Goal: Information Seeking & Learning: Check status

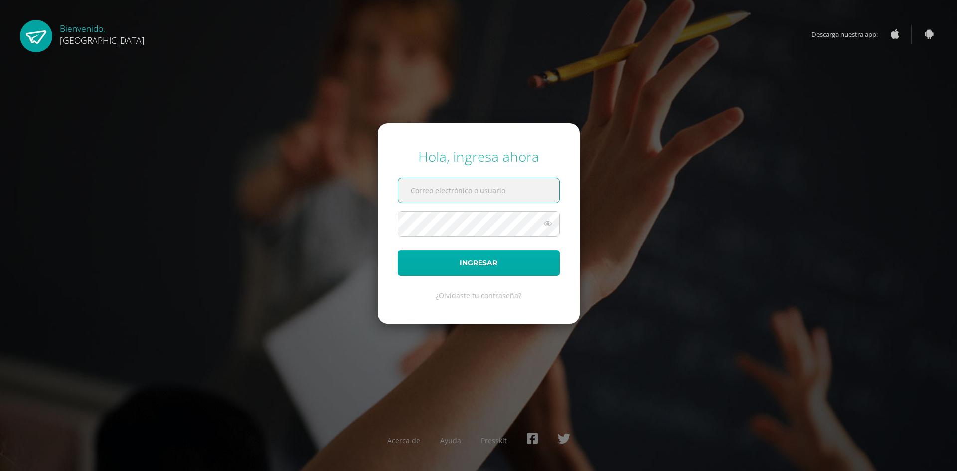
type input "100108"
click at [535, 265] on button "Ingresar" at bounding box center [479, 262] width 162 height 25
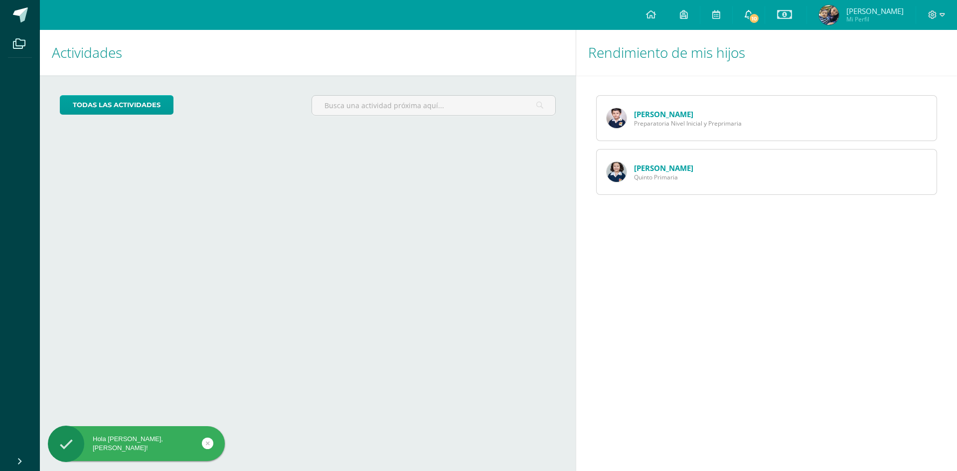
click at [759, 15] on span "10" at bounding box center [753, 18] width 11 height 11
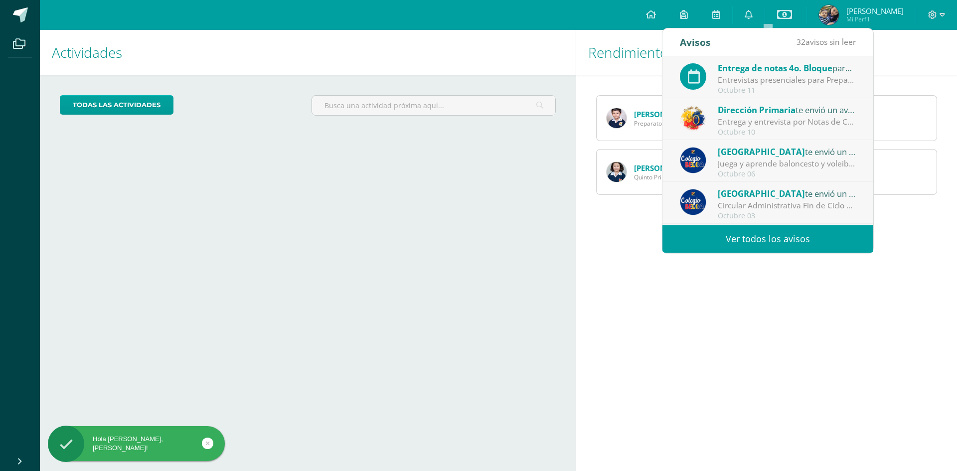
click at [763, 235] on link "Ver todos los avisos" at bounding box center [767, 238] width 211 height 27
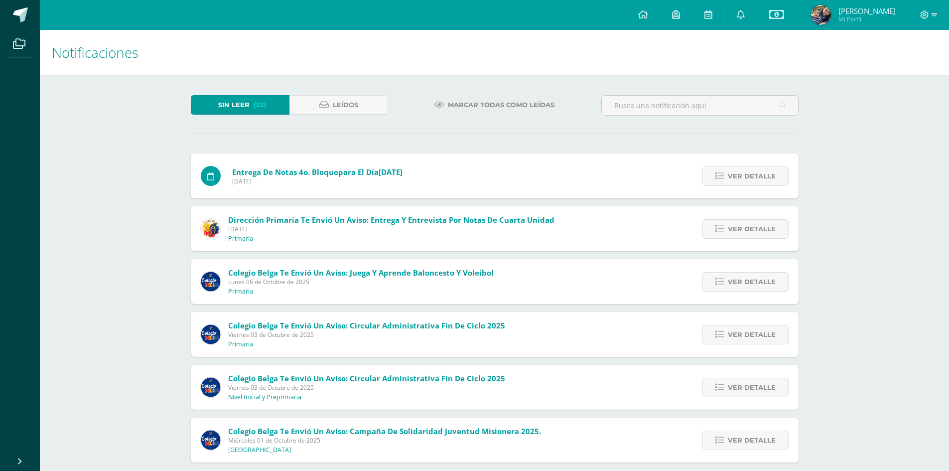
click at [469, 103] on span "Marcar todas como leídas" at bounding box center [501, 105] width 107 height 18
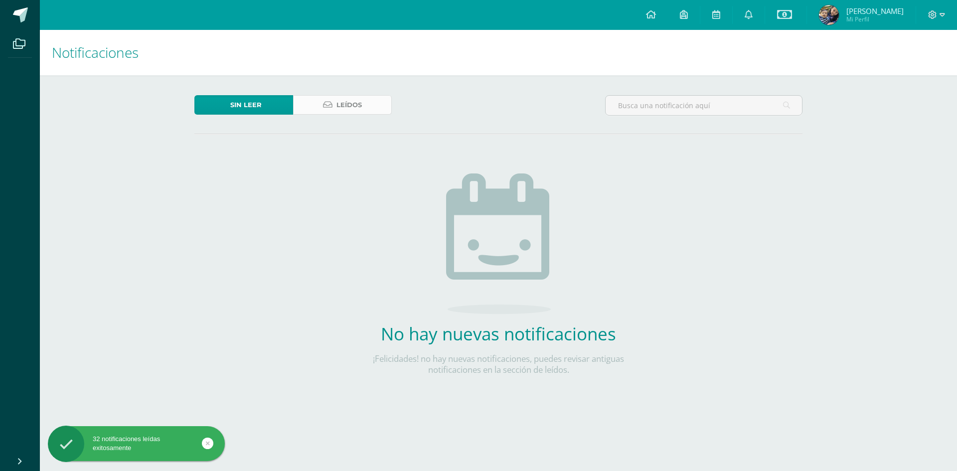
click at [378, 106] on link "Leídos" at bounding box center [342, 104] width 99 height 19
click at [341, 105] on span "Leídos" at bounding box center [348, 105] width 25 height 18
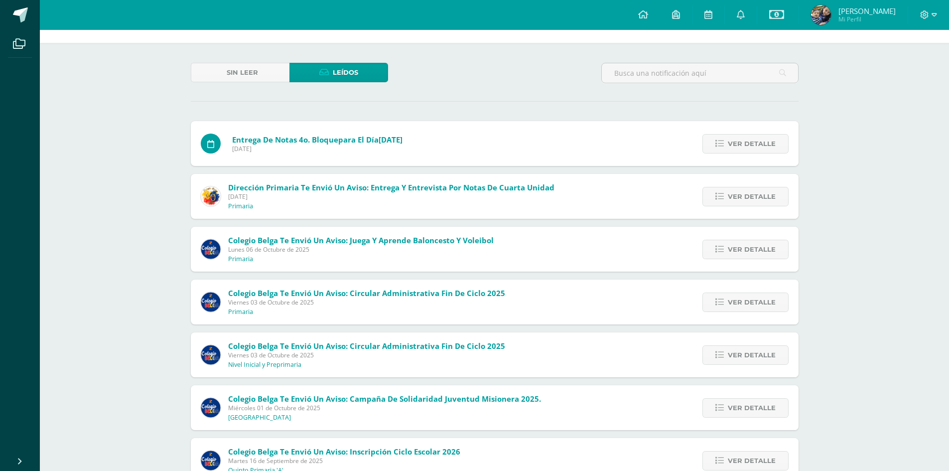
scroll to position [50, 0]
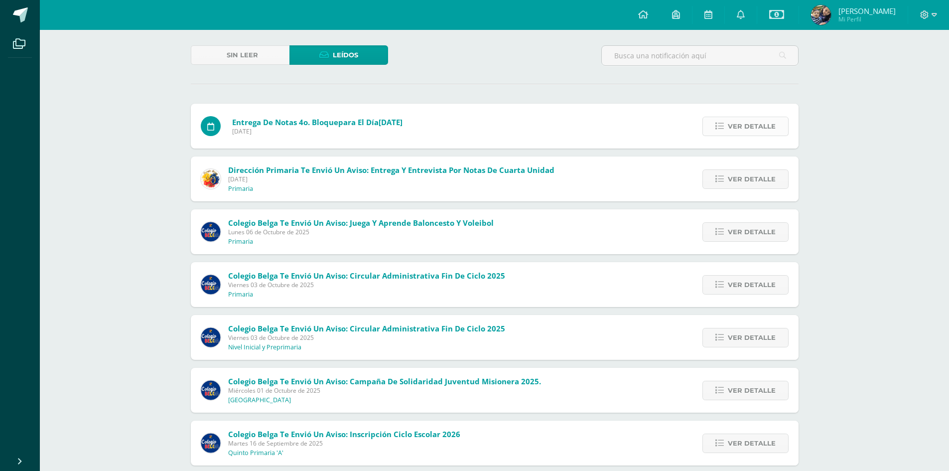
click at [743, 120] on span "Ver detalle" at bounding box center [752, 126] width 48 height 18
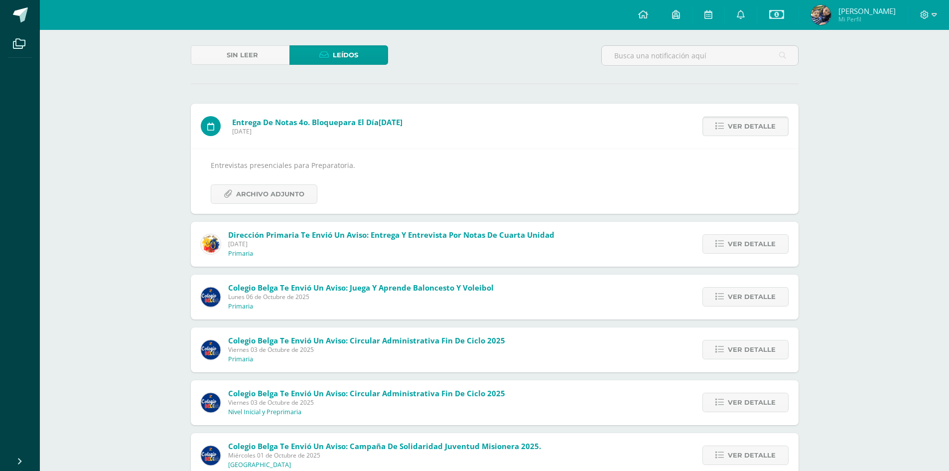
click at [737, 117] on span "Ver detalle" at bounding box center [752, 126] width 48 height 18
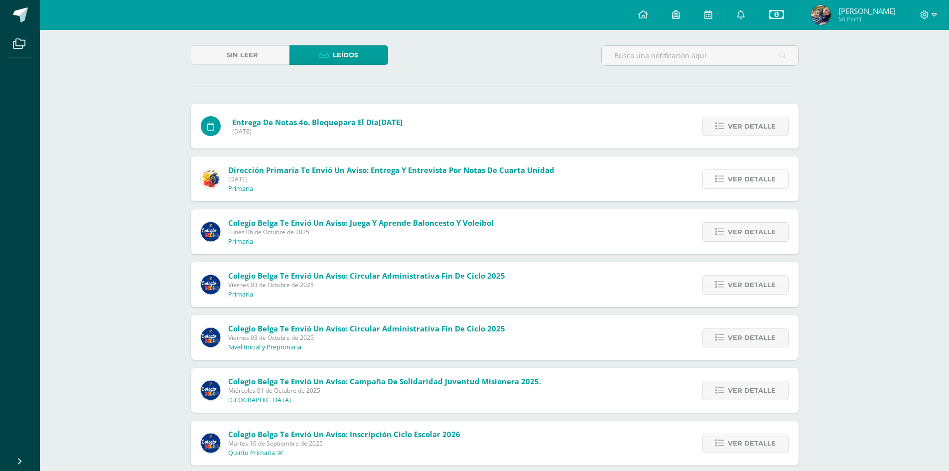
click at [731, 172] on span "Ver detalle" at bounding box center [752, 179] width 48 height 18
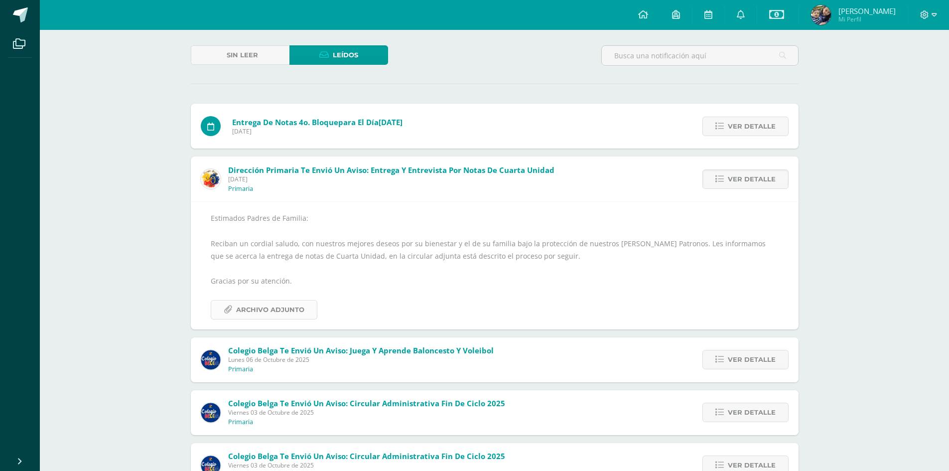
click at [295, 305] on span "Archivo Adjunto" at bounding box center [270, 309] width 68 height 18
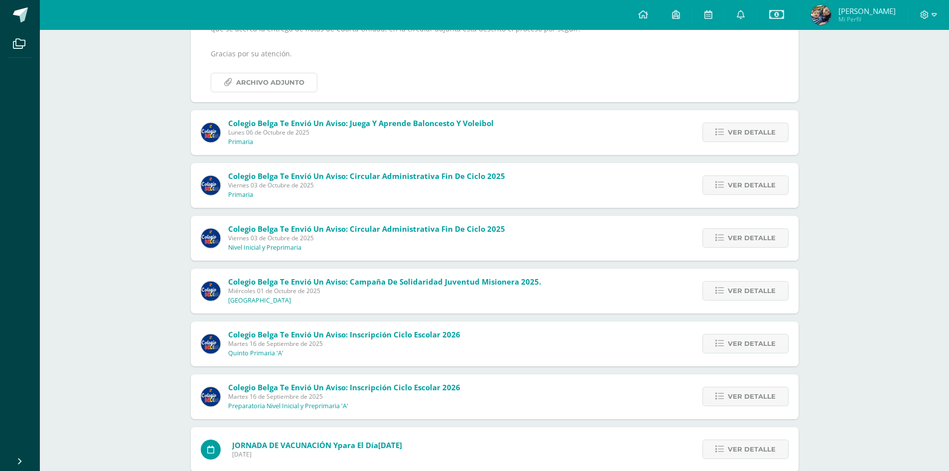
scroll to position [299, 0]
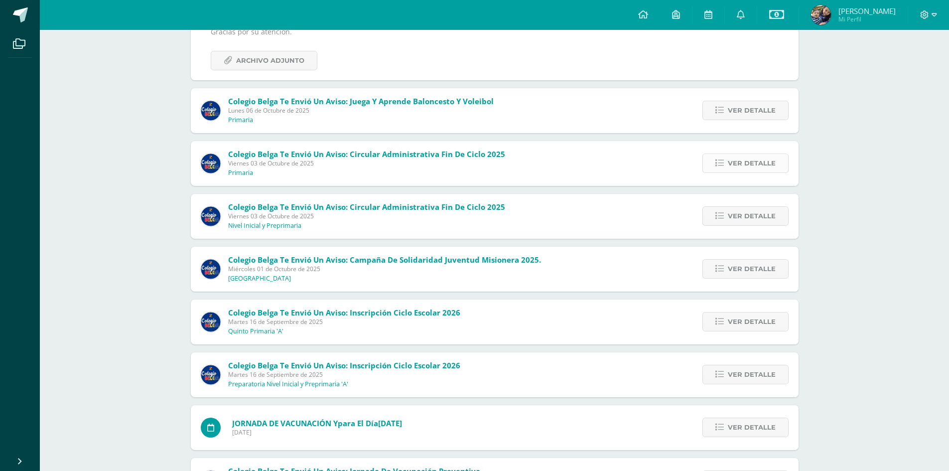
click at [761, 170] on span "Ver detalle" at bounding box center [752, 163] width 48 height 18
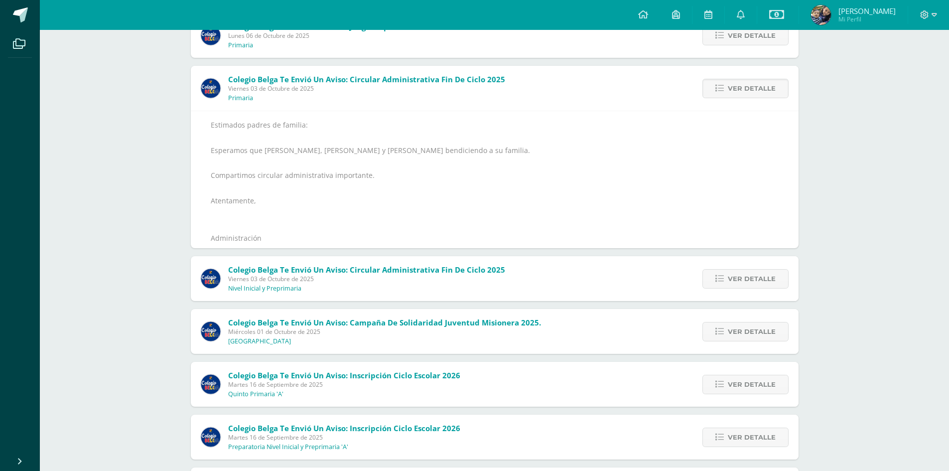
scroll to position [270, 0]
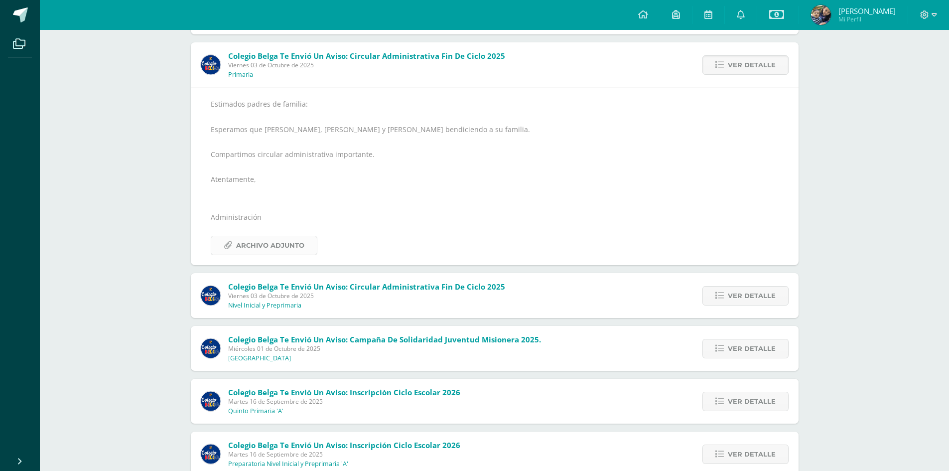
click at [297, 253] on span "Archivo Adjunto" at bounding box center [270, 245] width 68 height 18
click at [784, 14] on icon at bounding box center [776, 14] width 15 height 12
click at [772, 59] on link "Estado de cuenta actual" at bounding box center [795, 57] width 110 height 24
click at [791, 83] on link "Estado de cuenta Histórico" at bounding box center [795, 81] width 110 height 24
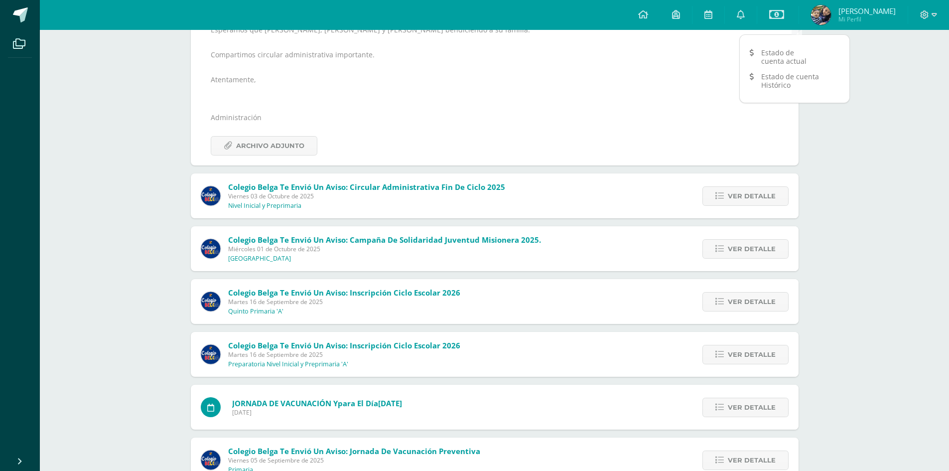
scroll to position [419, 0]
